Goal: Task Accomplishment & Management: Use online tool/utility

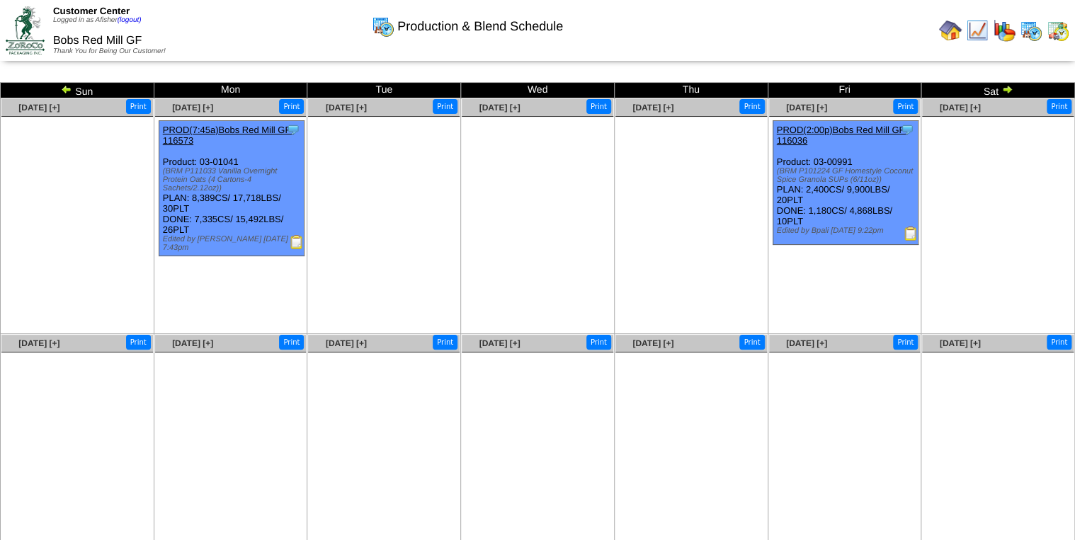
click at [1003, 89] on img at bounding box center [1006, 89] width 11 height 11
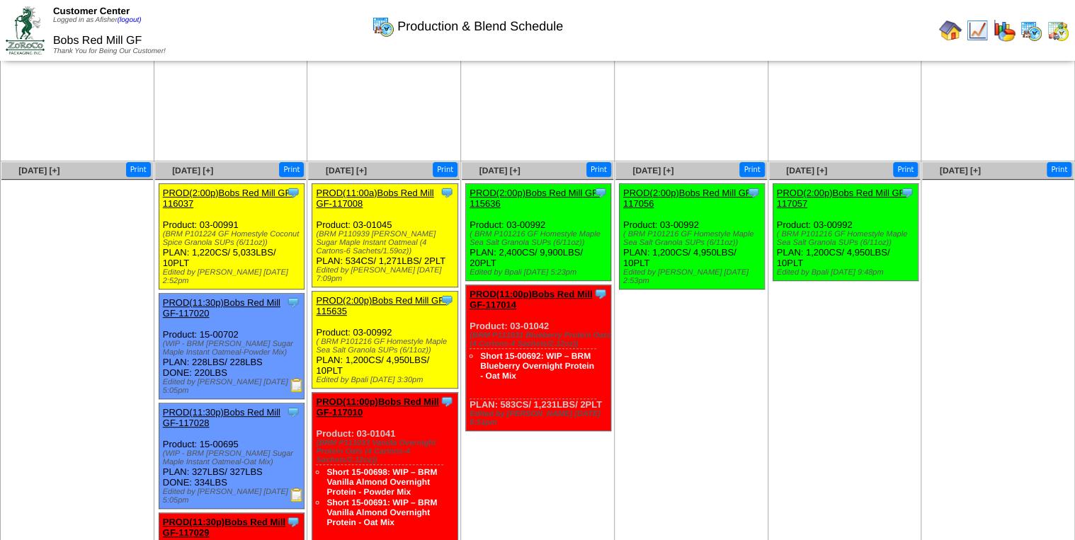
scroll to position [170, 0]
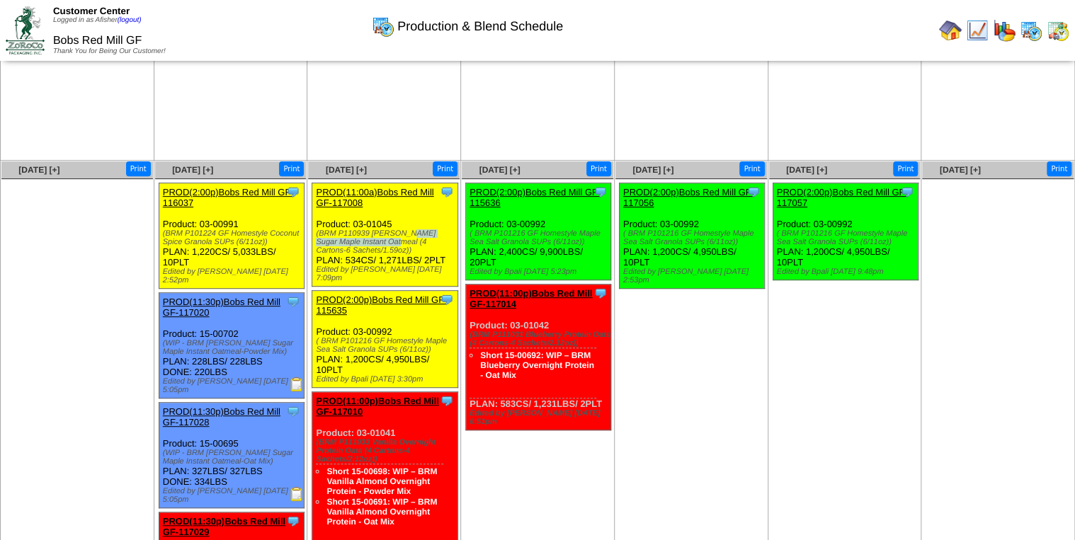
drag, startPoint x: 340, startPoint y: 232, endPoint x: 453, endPoint y: 237, distance: 112.7
click at [453, 237] on div "(BRM P110939 GF Brown Sugar Maple Instant Oatmeal (4 Cartons-6 Sachets/1.59oz))" at bounding box center [386, 241] width 141 height 25
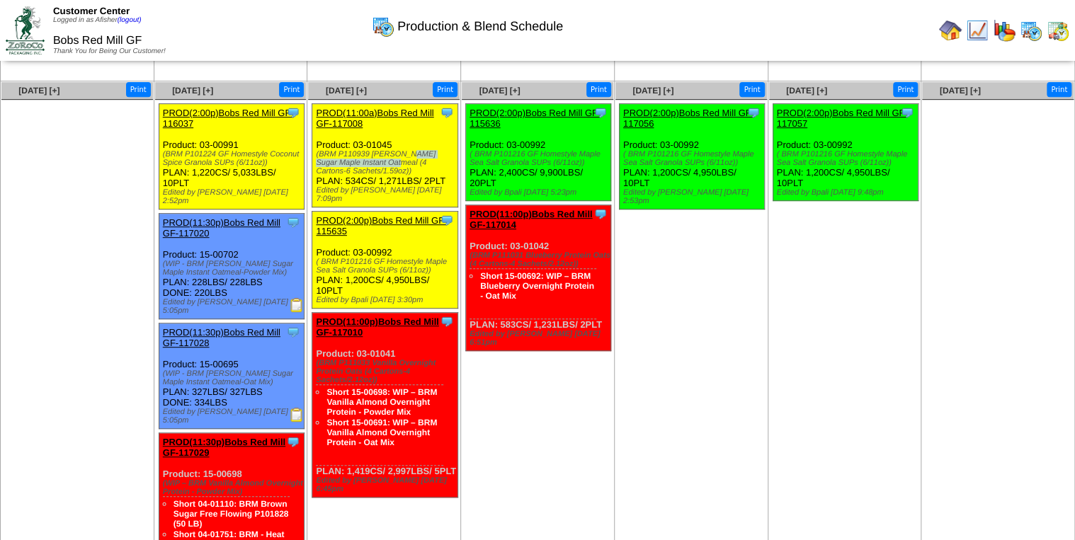
scroll to position [283, 0]
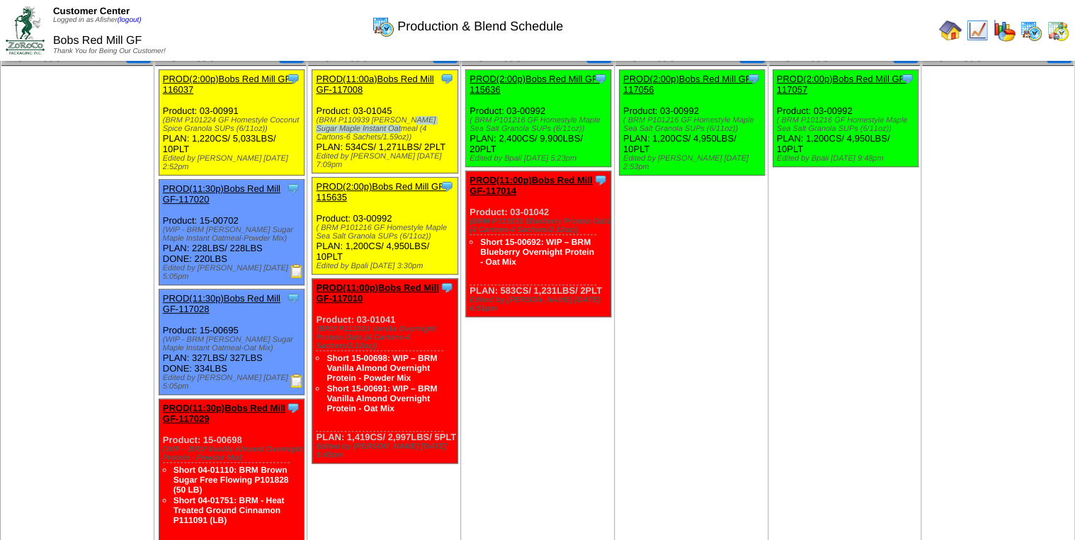
drag, startPoint x: 367, startPoint y: 320, endPoint x: 434, endPoint y: 342, distance: 70.8
click at [434, 342] on div "(BRM P111033 Vanilla Overnight Protein Oats (4 Cartons-4 Sachets/2.12oz))" at bounding box center [386, 337] width 141 height 25
drag, startPoint x: 434, startPoint y: 342, endPoint x: 436, endPoint y: 391, distance: 48.9
click at [436, 391] on li "Short 15-00691: WIP – BRM Vanilla Almond Overnight Protein - Oat Mix" at bounding box center [384, 398] width 116 height 30
drag, startPoint x: 377, startPoint y: 337, endPoint x: 303, endPoint y: 313, distance: 78.2
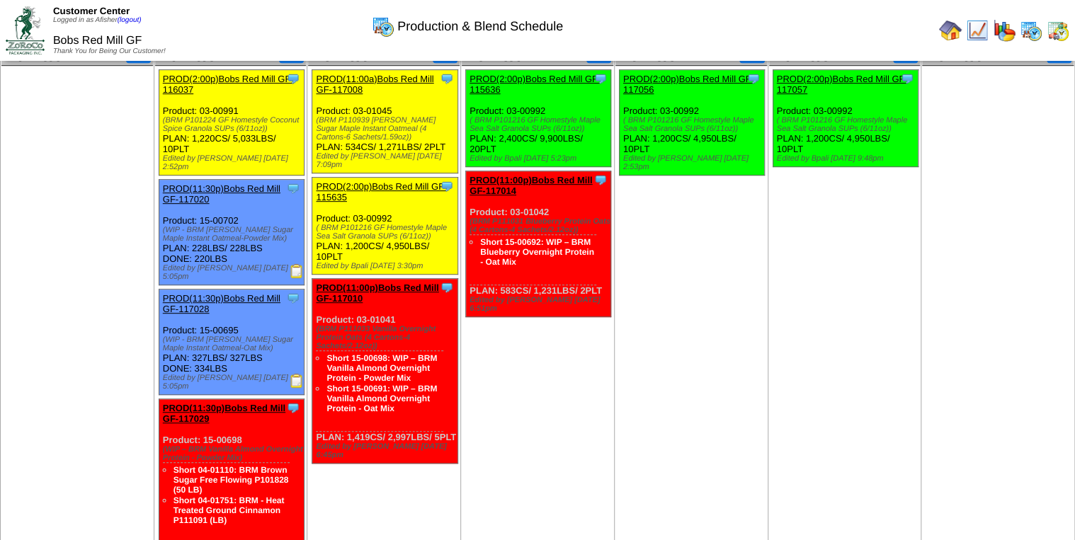
click at [303, 313] on tr "Sep 21 [+] Print Sep 22 [+] Print" at bounding box center [538, 438] width 1074 height 782
click at [474, 329] on td "Sep 24 [+] Print Clone Item PROD(2:00p)Bobs Red Mill GF-115636 Bobs Red Mill GF…" at bounding box center [538, 438] width 154 height 782
drag, startPoint x: 317, startPoint y: 317, endPoint x: 431, endPoint y: 402, distance: 141.2
click at [431, 402] on div "Clone Item PROD(11:00p)Bobs Red Mill GF-117010 Bobs Red Mill GF ScheduleID: 117…" at bounding box center [384, 371] width 145 height 185
drag, startPoint x: 431, startPoint y: 402, endPoint x: 407, endPoint y: 413, distance: 26.0
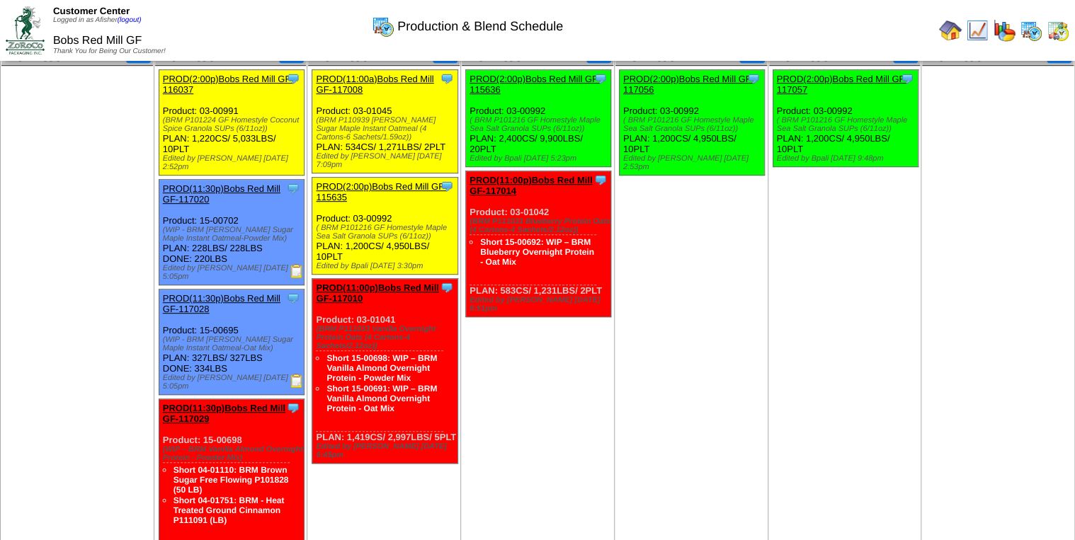
click at [407, 413] on div "Short 15-00698: WIP – BRM Vanilla Almond Overnight Protein - Powder Mix Short 1…" at bounding box center [379, 391] width 127 height 81
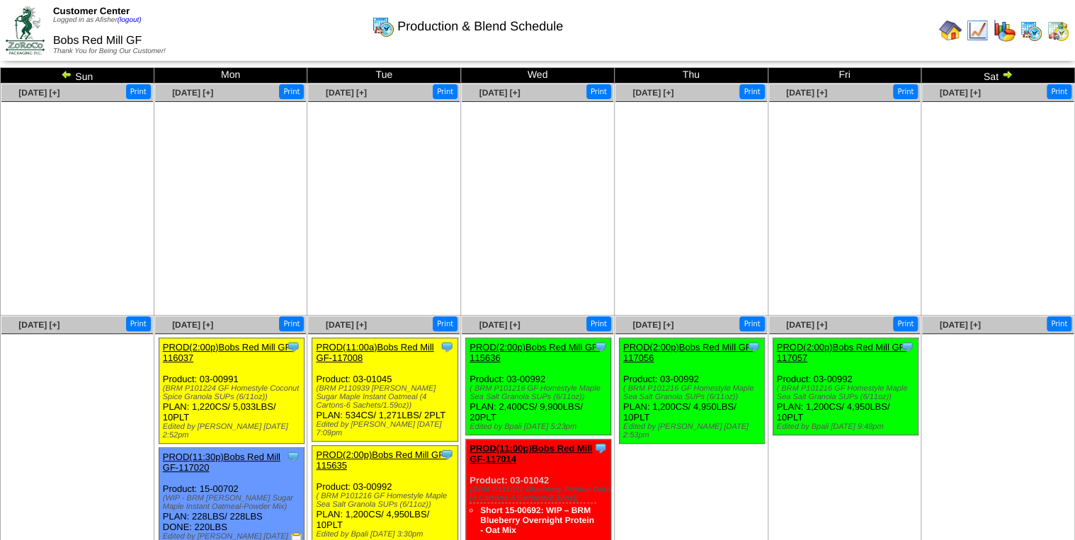
scroll to position [0, 0]
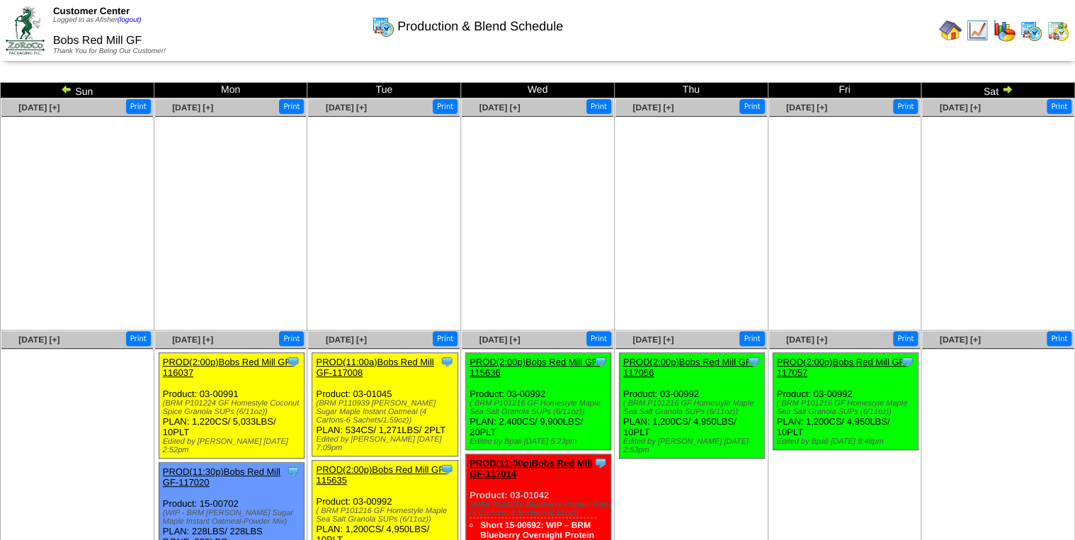
click at [62, 91] on img at bounding box center [66, 89] width 11 height 11
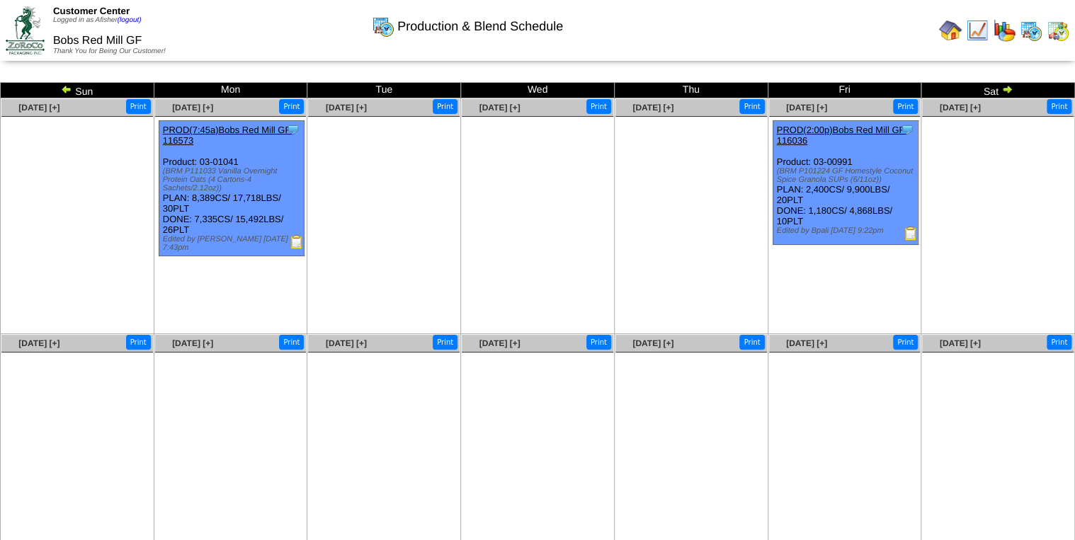
click at [297, 236] on img at bounding box center [297, 242] width 14 height 14
